Goal: Task Accomplishment & Management: Manage account settings

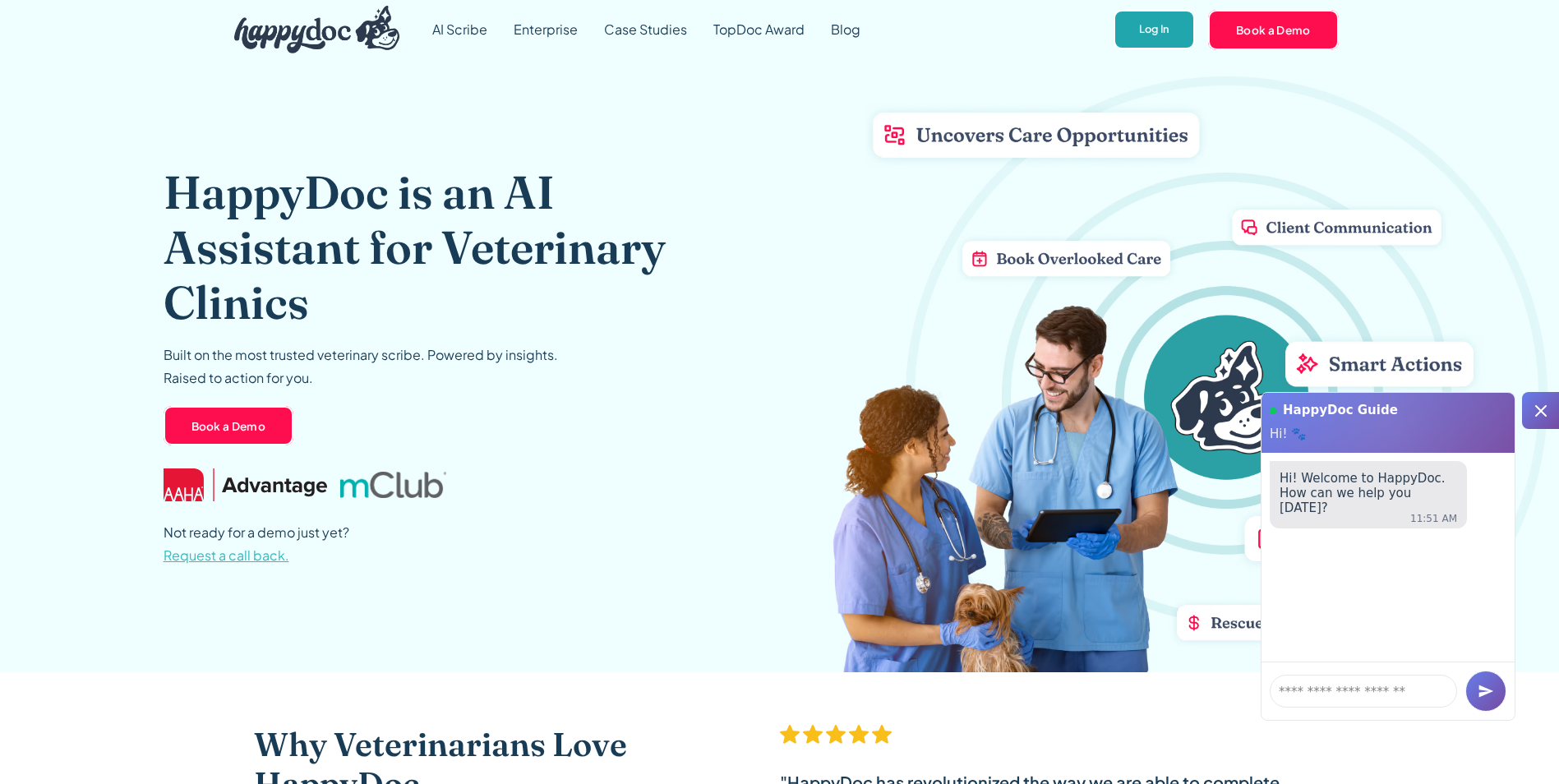
click at [1147, 31] on link "Log In" at bounding box center [1154, 30] width 81 height 40
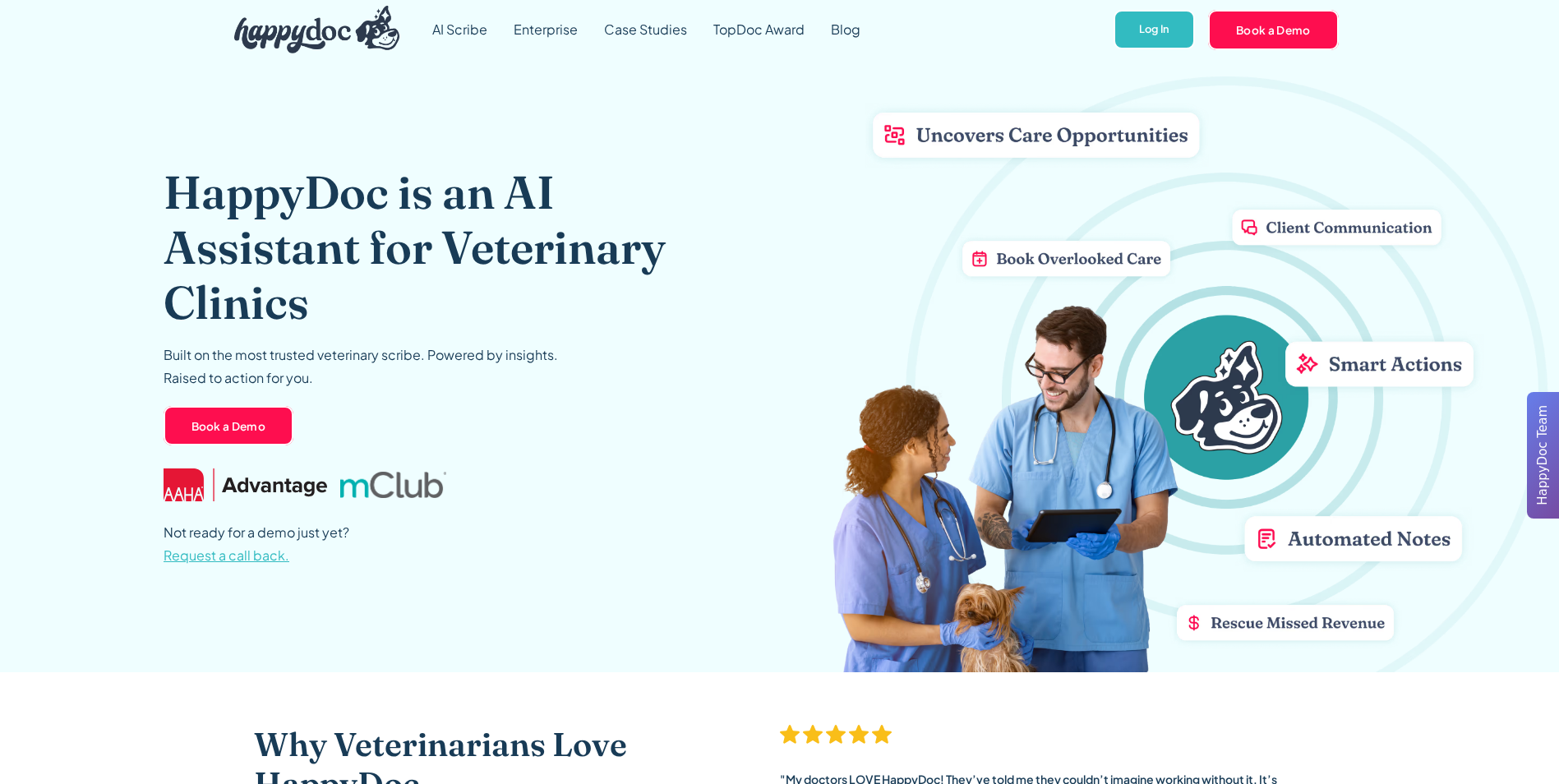
click at [1140, 3] on nav "AI Scribe Enterprise Case Studies TopDoc Award Blog Log In Book a Demo" at bounding box center [878, 29] width 919 height 59
drag, startPoint x: 1140, startPoint y: 3, endPoint x: 1140, endPoint y: 25, distance: 22.0
click at [1140, 25] on link "Log In" at bounding box center [1154, 30] width 81 height 40
